Goal: Information Seeking & Learning: Learn about a topic

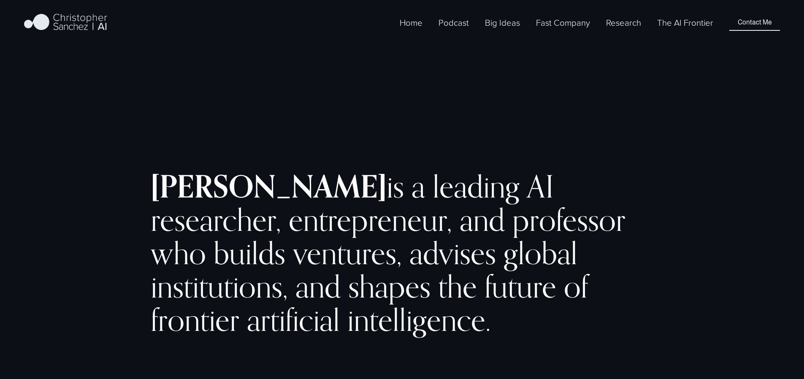
click at [671, 30] on link "The AI Frontier" at bounding box center [685, 23] width 56 height 14
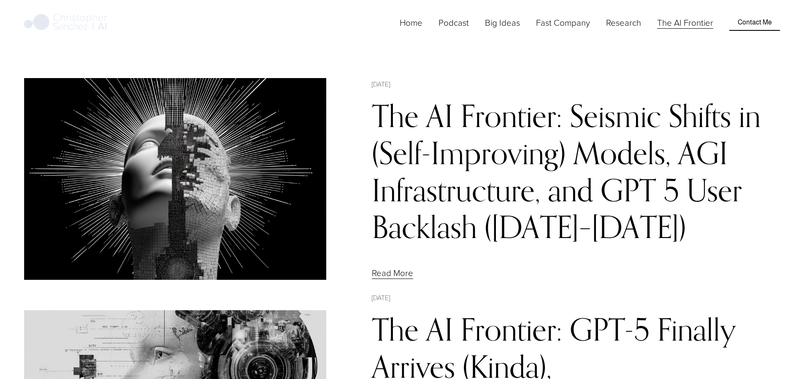
click at [477, 139] on link "The AI Frontier: Seismic Shifts in (Self-Improving) Models, AGI Infrastructure,…" at bounding box center [566, 171] width 389 height 148
